Goal: Register for event/course

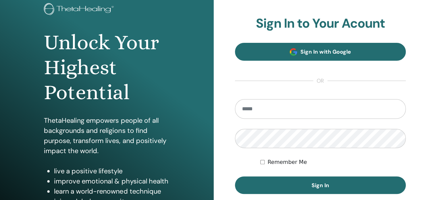
scroll to position [44, 0]
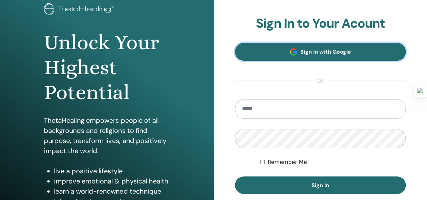
click at [319, 58] on link "Sign In with Google" at bounding box center [320, 52] width 171 height 18
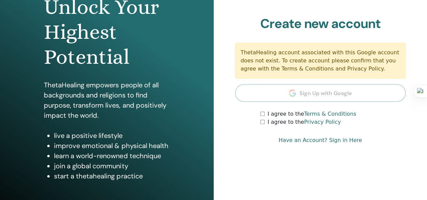
scroll to position [78, 0]
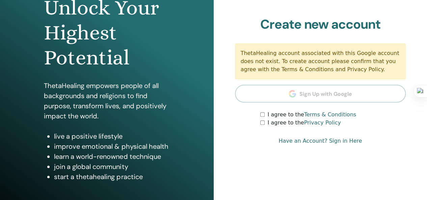
click at [268, 117] on label "I agree to the Terms & Conditions" at bounding box center [311, 115] width 89 height 8
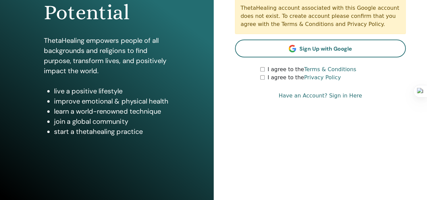
scroll to position [0, 0]
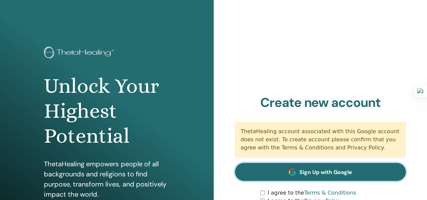
click at [322, 168] on link "Sign Up with Google" at bounding box center [320, 172] width 171 height 18
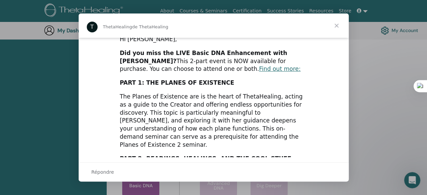
scroll to position [2, 0]
click at [259, 71] on link "Find out more:" at bounding box center [280, 69] width 42 height 7
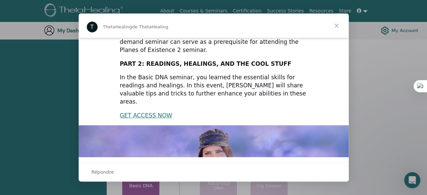
scroll to position [205, 0]
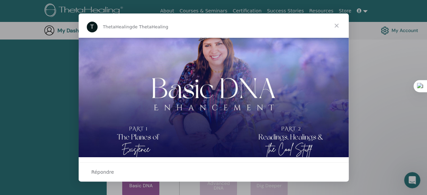
click at [336, 24] on span "Fermer" at bounding box center [336, 26] width 24 height 24
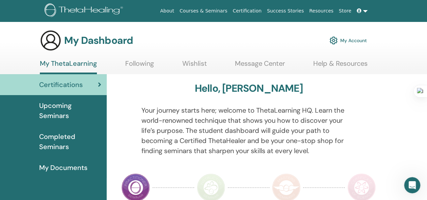
scroll to position [8, 0]
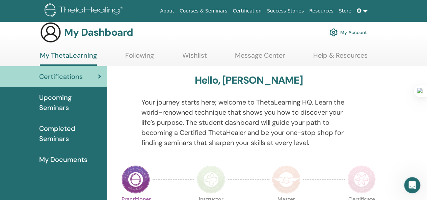
click at [56, 108] on span "Upcoming Seminars" at bounding box center [70, 102] width 62 height 20
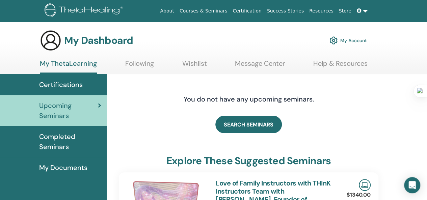
click at [133, 62] on link "Following" at bounding box center [139, 65] width 29 height 13
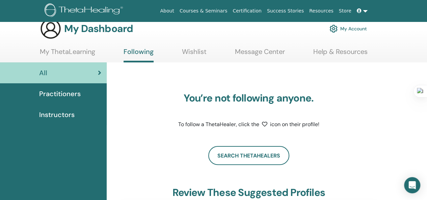
scroll to position [11, 0]
click at [87, 95] on div "Practitioners" at bounding box center [53, 94] width 96 height 10
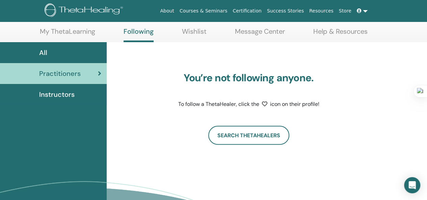
scroll to position [47, 0]
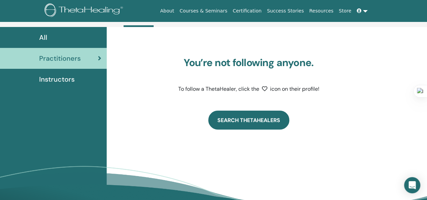
click at [233, 124] on link "Search ThetaHealers" at bounding box center [248, 120] width 81 height 19
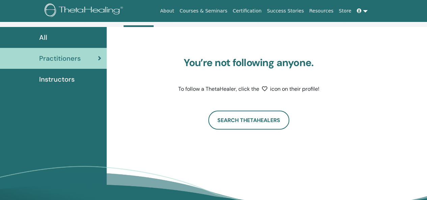
scroll to position [47, 0]
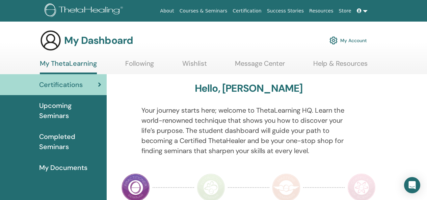
scroll to position [8, 0]
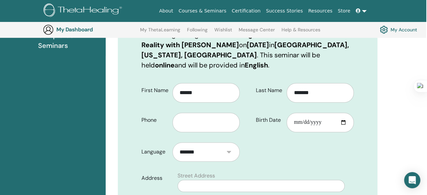
scroll to position [116, 1]
click at [203, 123] on input "text" at bounding box center [206, 122] width 67 height 20
type input "**********"
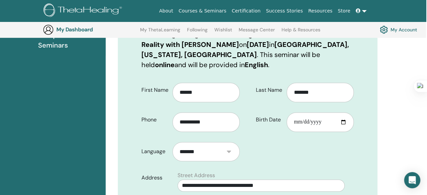
type input "*****"
type input "*******"
select select "***"
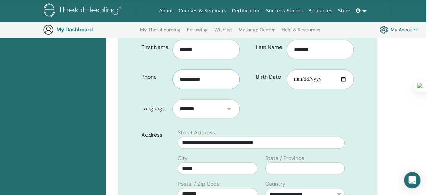
scroll to position [159, 1]
click at [294, 82] on input "Birth Date" at bounding box center [320, 80] width 67 height 20
type input "**********"
click at [290, 108] on form "**********" at bounding box center [247, 181] width 222 height 293
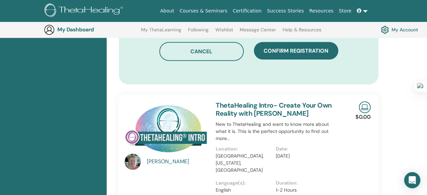
scroll to position [467, 0]
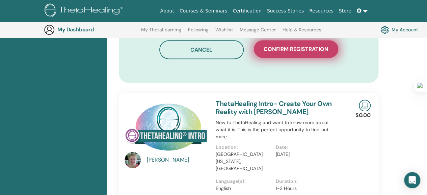
click at [306, 55] on button "Confirm registration" at bounding box center [296, 49] width 84 height 18
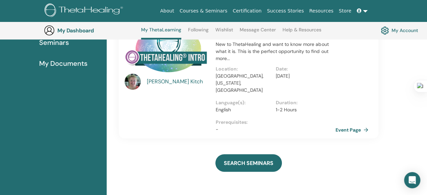
scroll to position [122, 0]
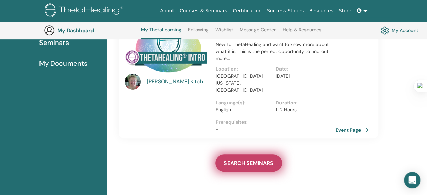
click at [247, 160] on span "SEARCH SEMINARS" at bounding box center [249, 163] width 50 height 7
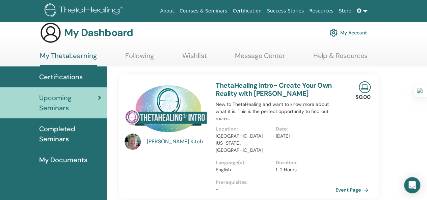
scroll to position [20, 0]
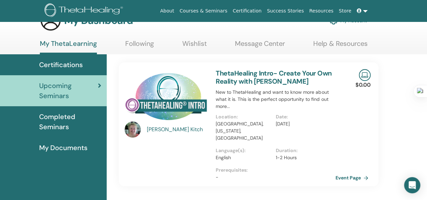
click at [72, 89] on span "Upcoming Seminars" at bounding box center [68, 91] width 59 height 20
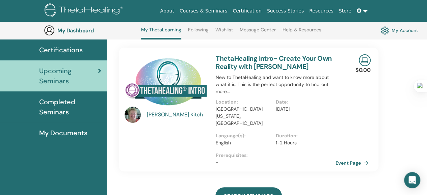
scroll to position [59, 0]
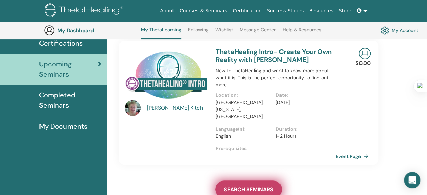
click at [235, 186] on span "SEARCH SEMINARS" at bounding box center [249, 189] width 50 height 7
